Goal: Task Accomplishment & Management: Manage account settings

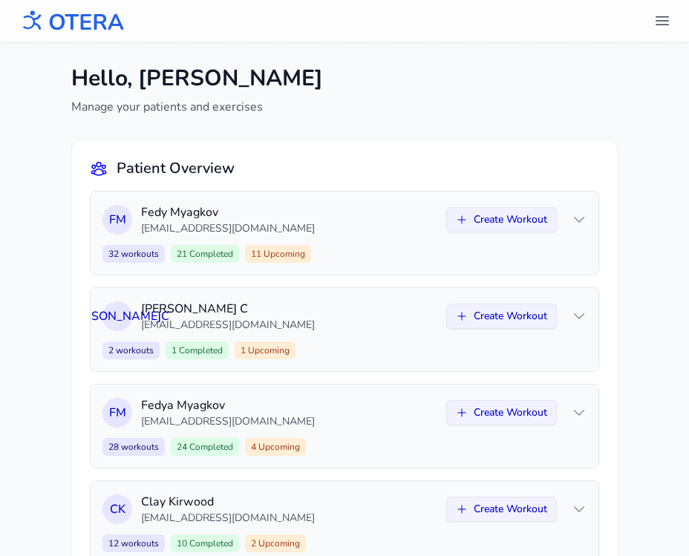
click at [661, 16] on icon "header.menu.open" at bounding box center [662, 21] width 18 height 18
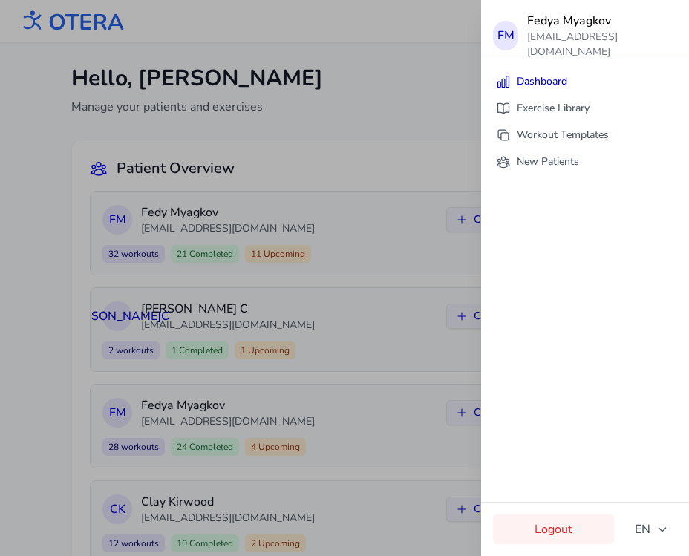
click at [561, 531] on link "Logout" at bounding box center [553, 530] width 121 height 30
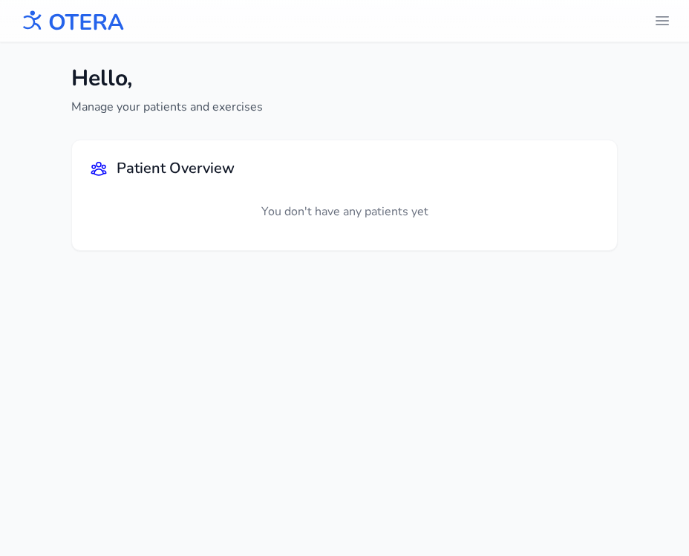
click at [107, 25] on img at bounding box center [71, 20] width 107 height 33
